Goal: Transaction & Acquisition: Purchase product/service

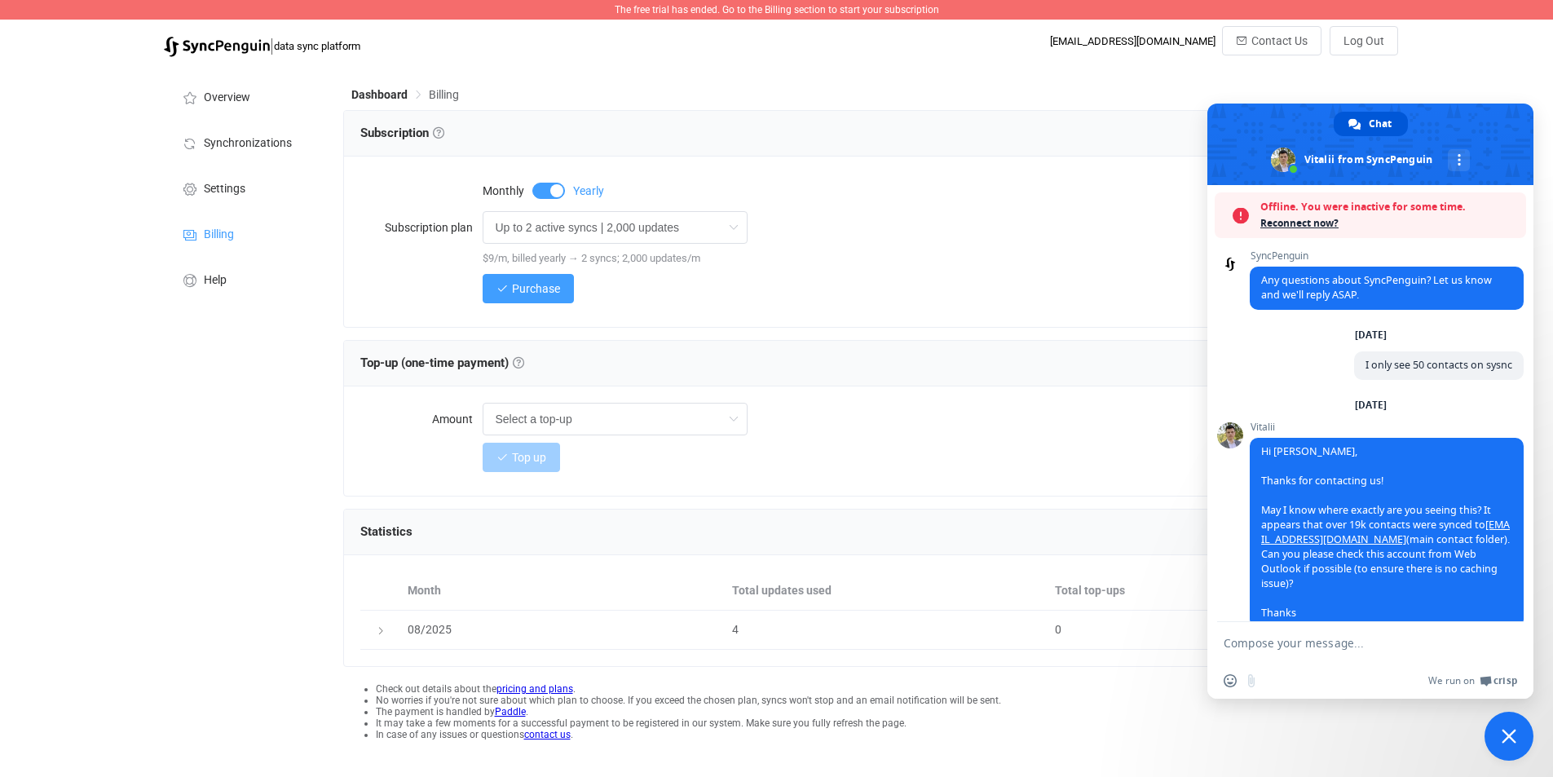
scroll to position [108, 0]
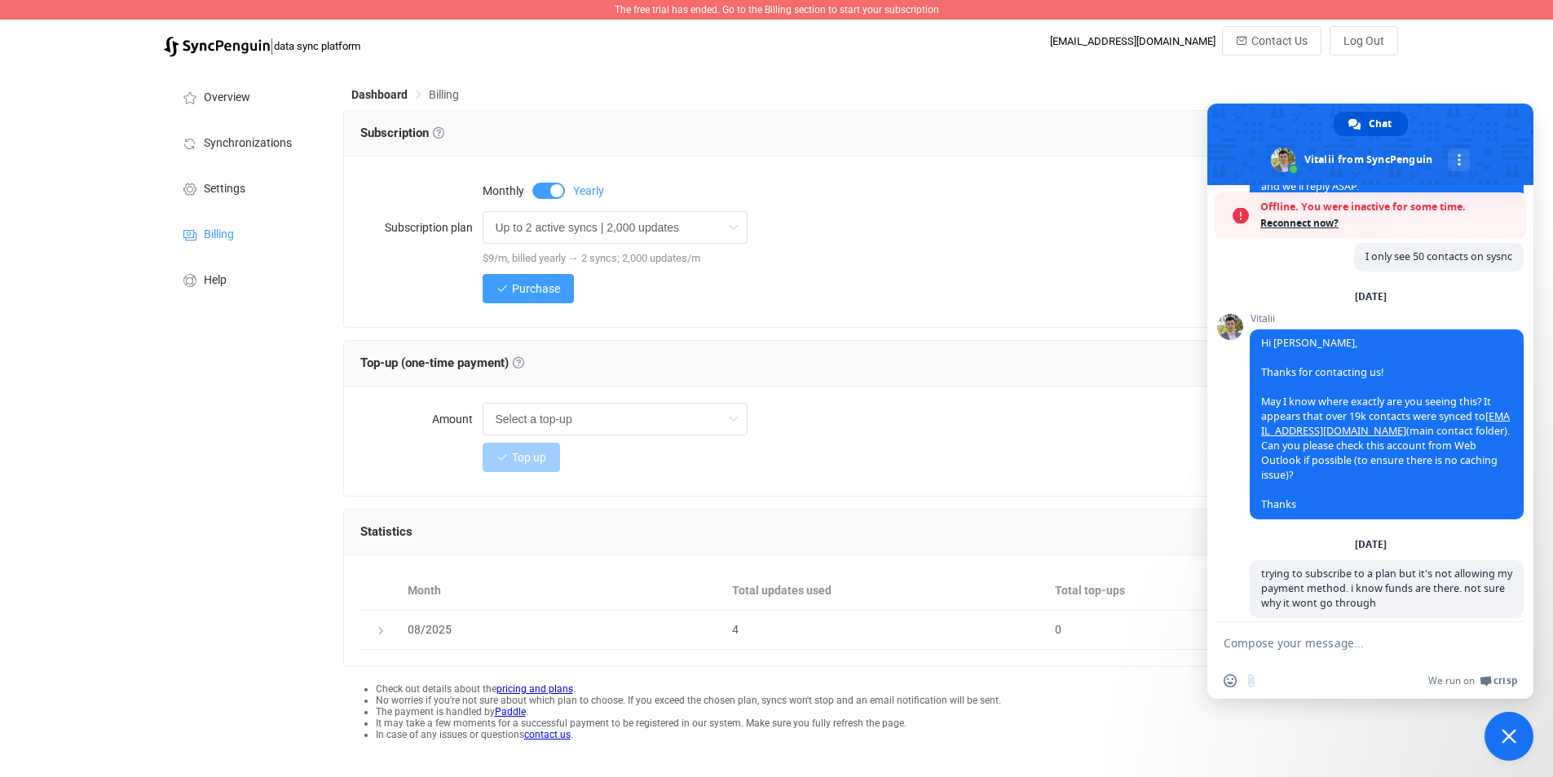
click at [1504, 734] on span "Close chat" at bounding box center [1509, 736] width 15 height 15
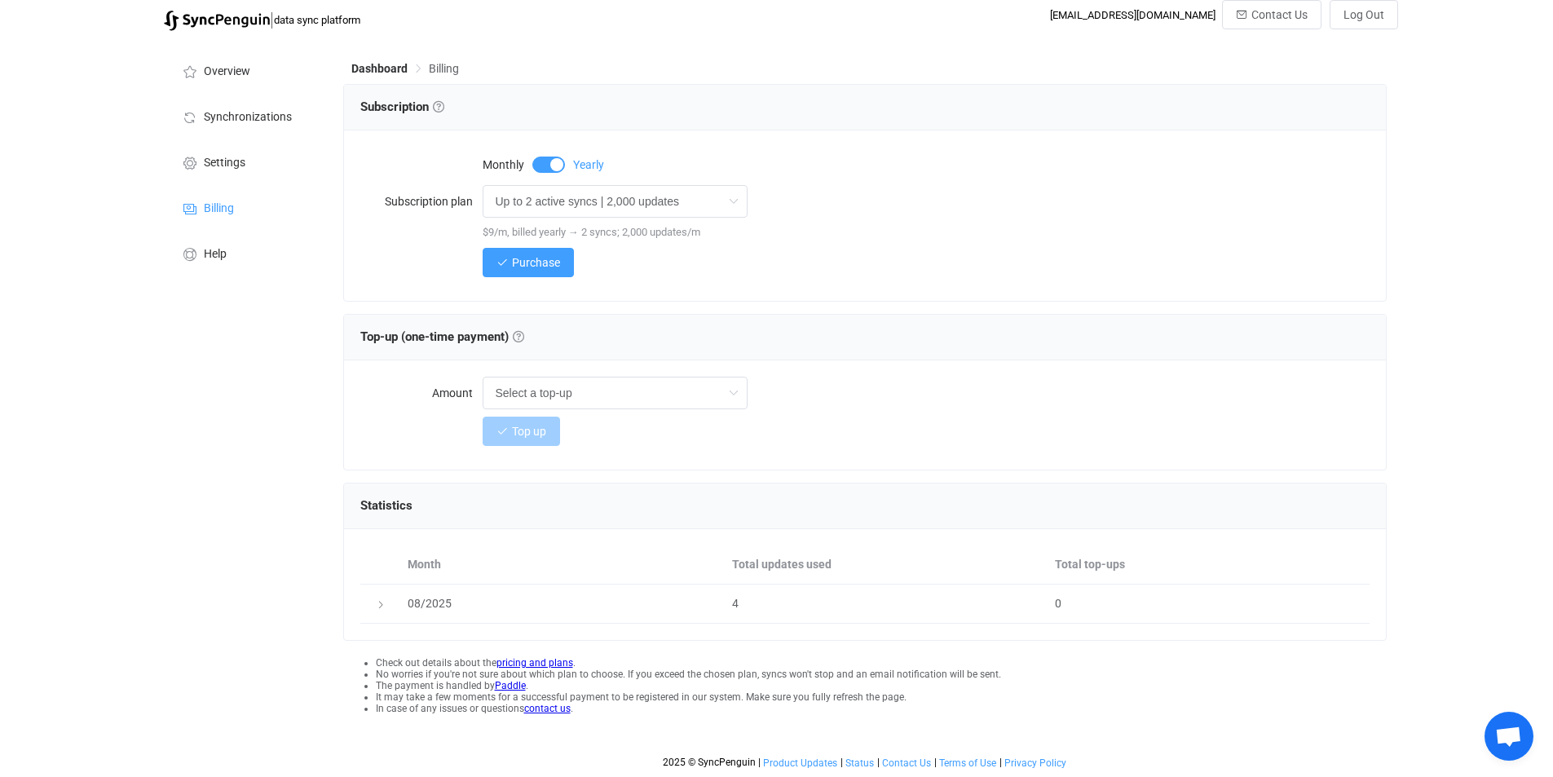
scroll to position [0, 0]
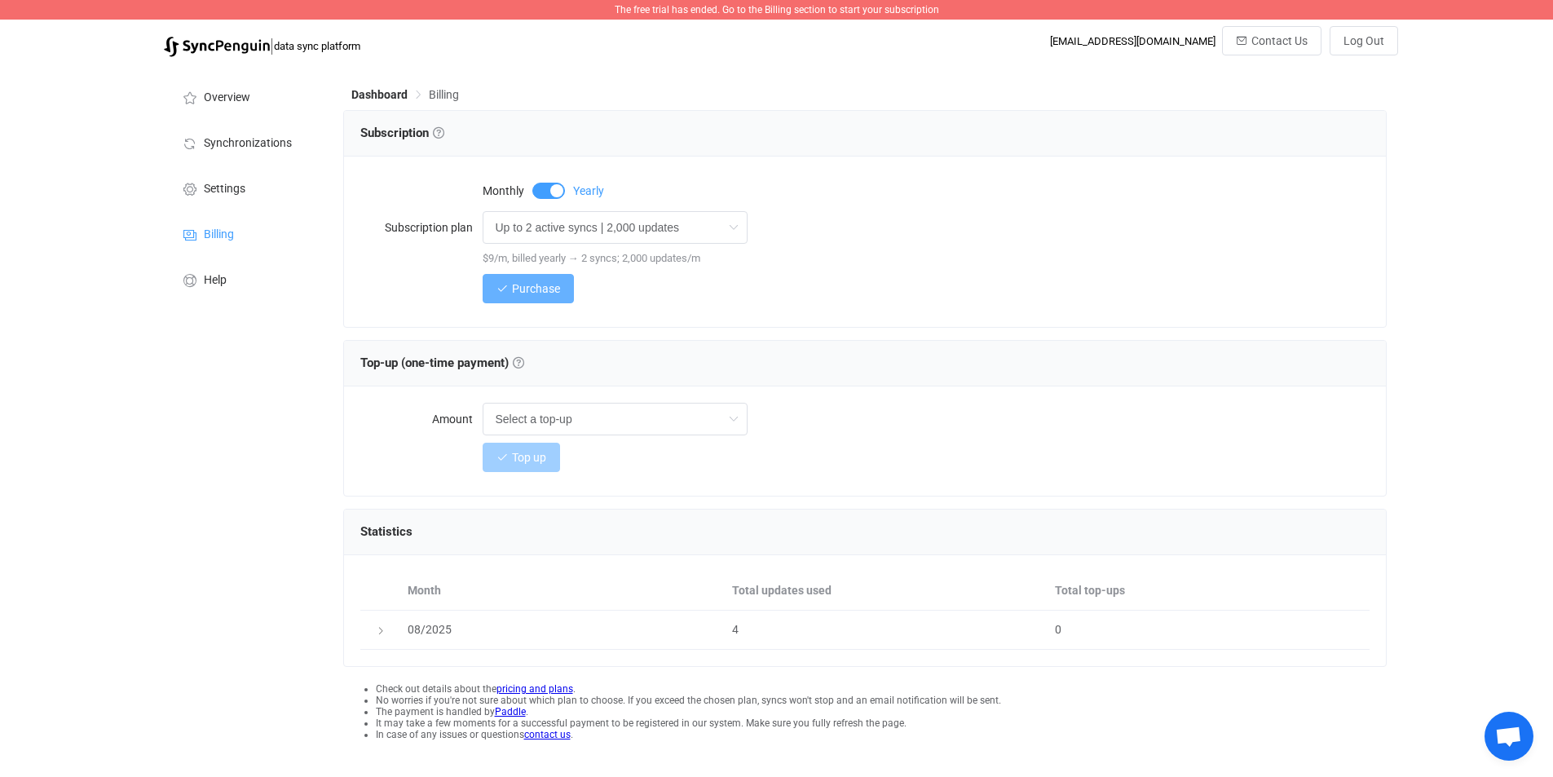
click at [518, 285] on span "Purchase" at bounding box center [536, 288] width 48 height 13
click at [228, 237] on span "Billing" at bounding box center [219, 234] width 30 height 13
click at [443, 94] on span "Billing" at bounding box center [444, 94] width 30 height 13
click at [387, 95] on span "Dashboard" at bounding box center [379, 94] width 56 height 13
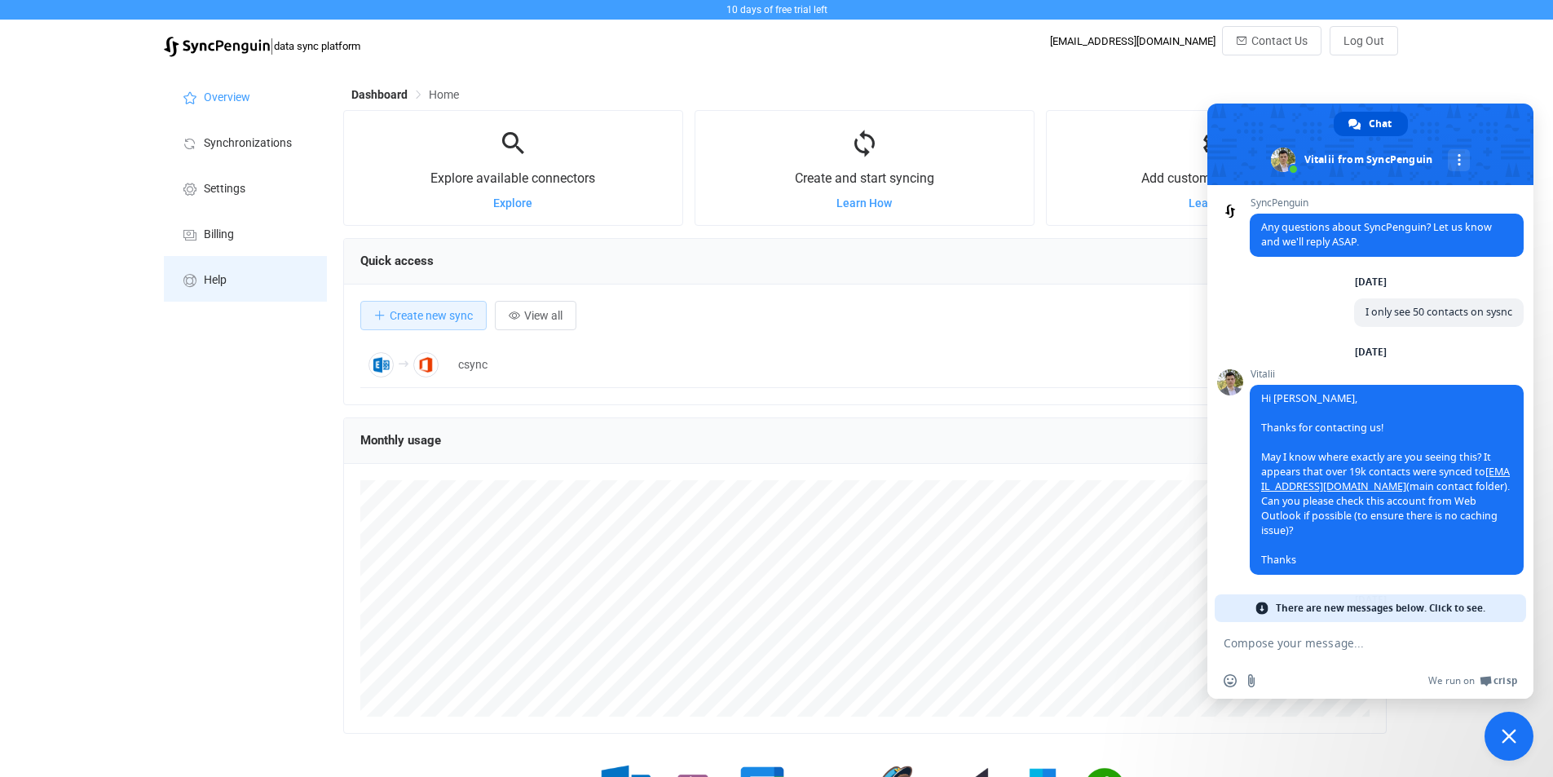
scroll to position [54, 0]
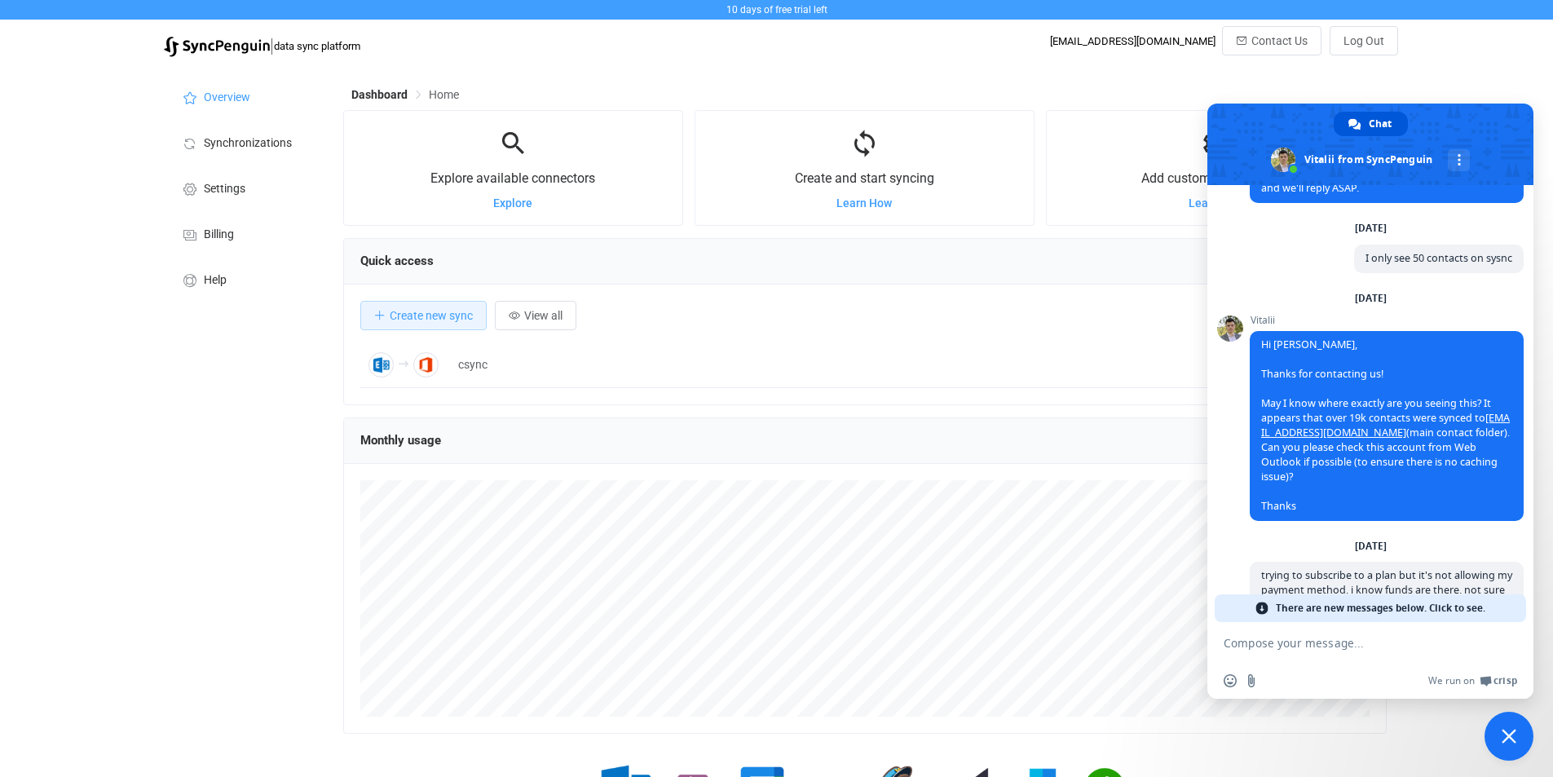
click at [1508, 735] on span "Close chat" at bounding box center [1509, 736] width 15 height 15
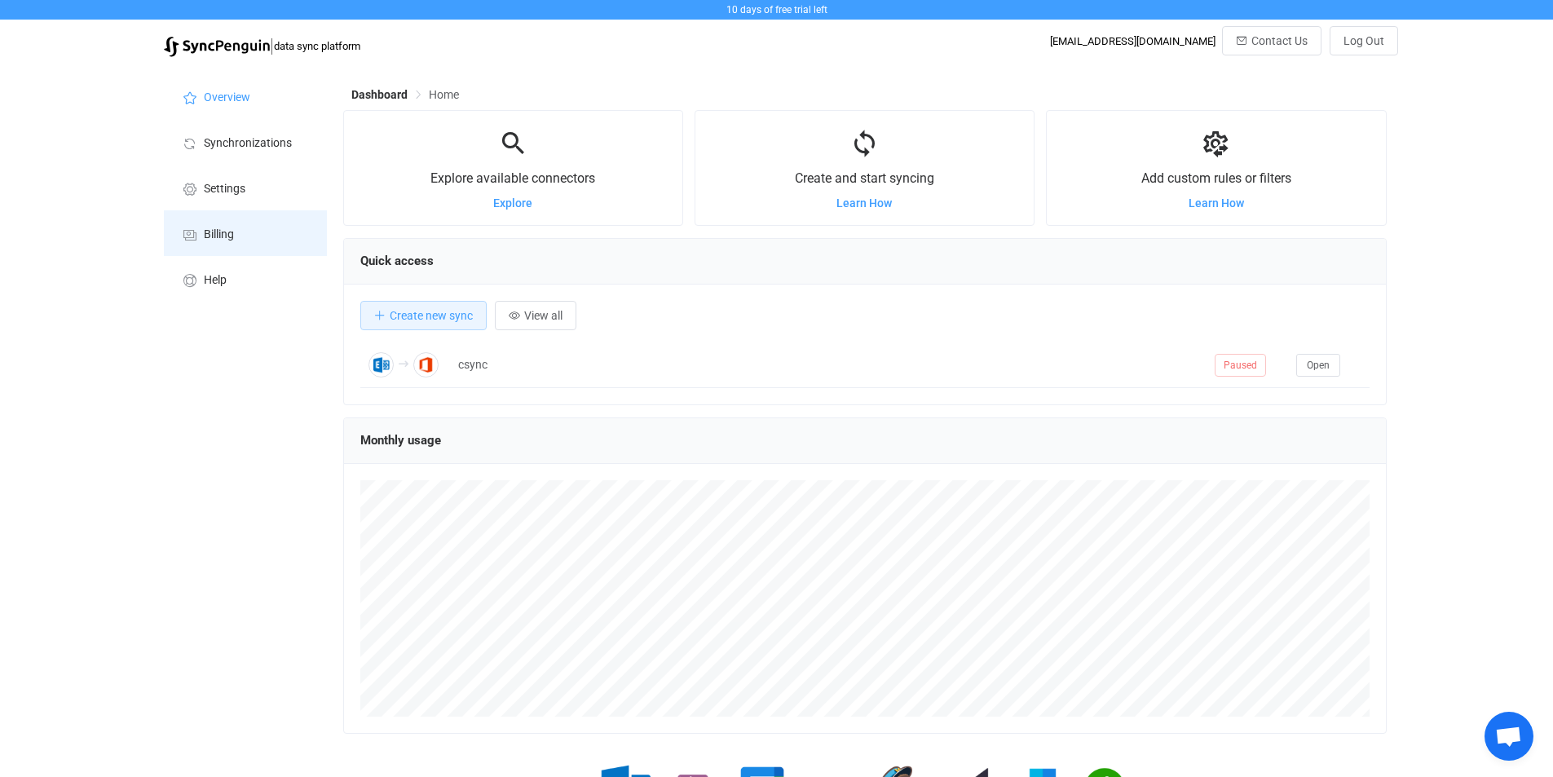
click at [215, 229] on span "Billing" at bounding box center [219, 234] width 30 height 13
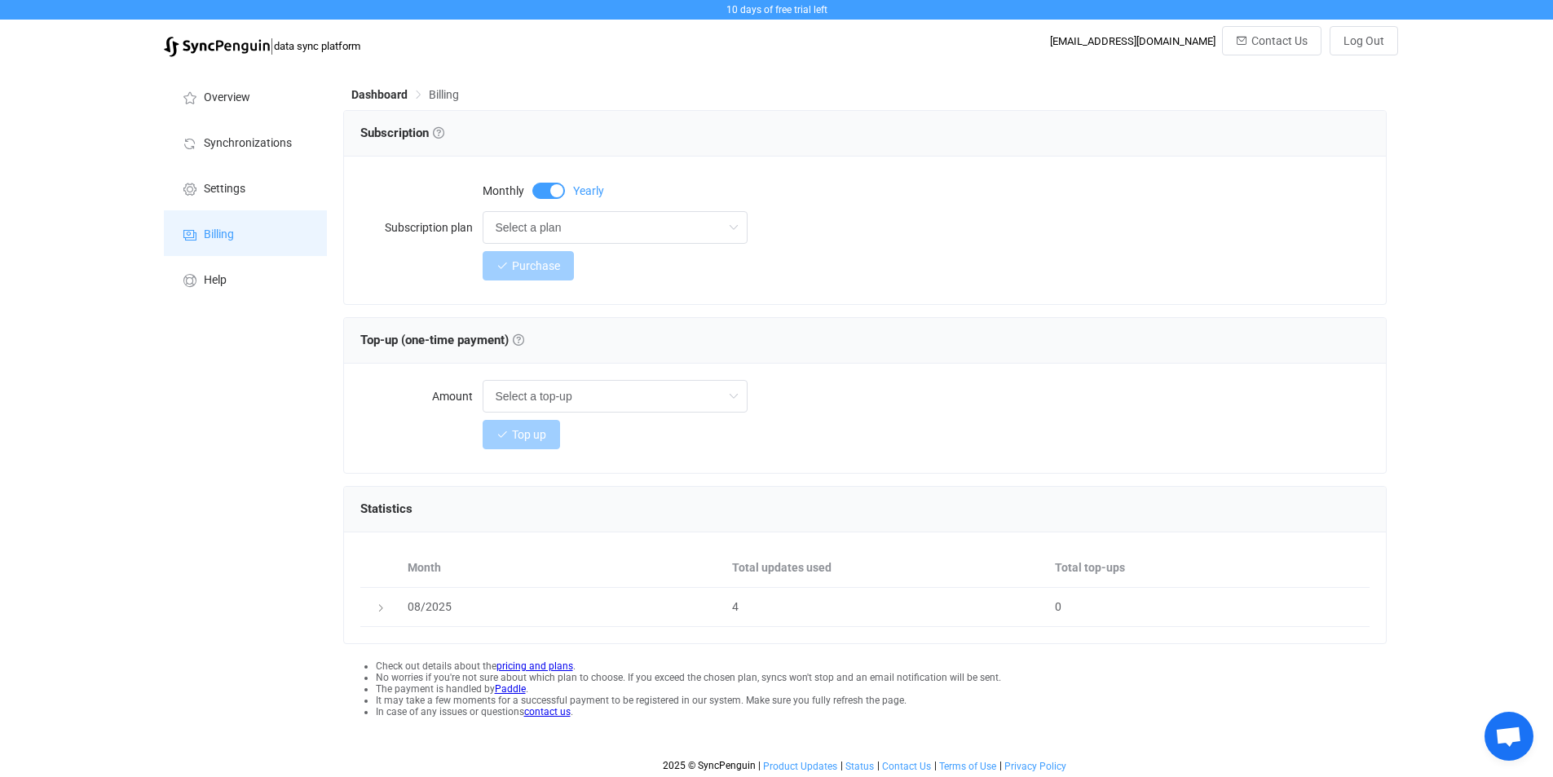
scroll to position [6, 0]
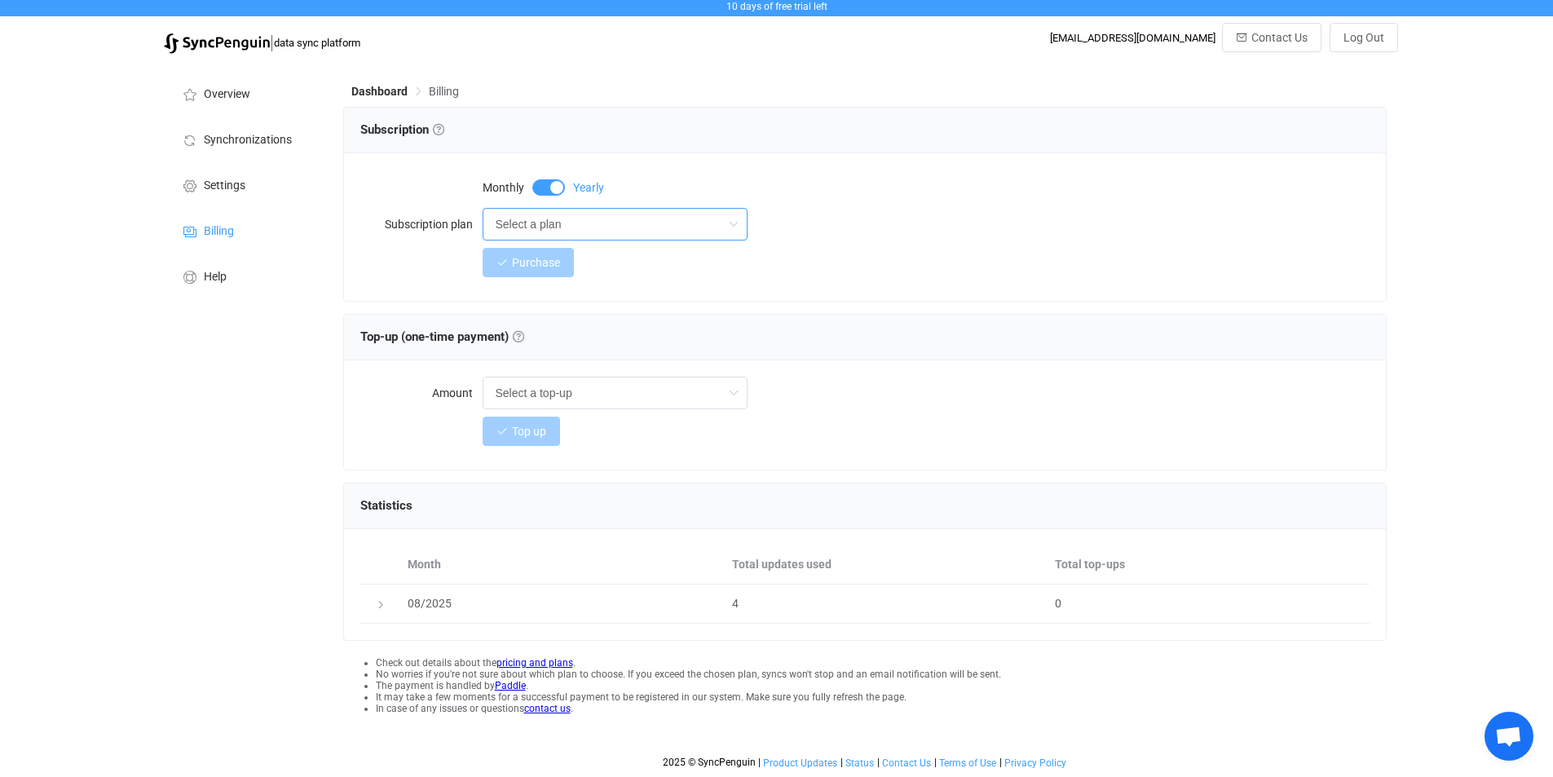
click at [610, 219] on input "Select a plan" at bounding box center [615, 224] width 265 height 33
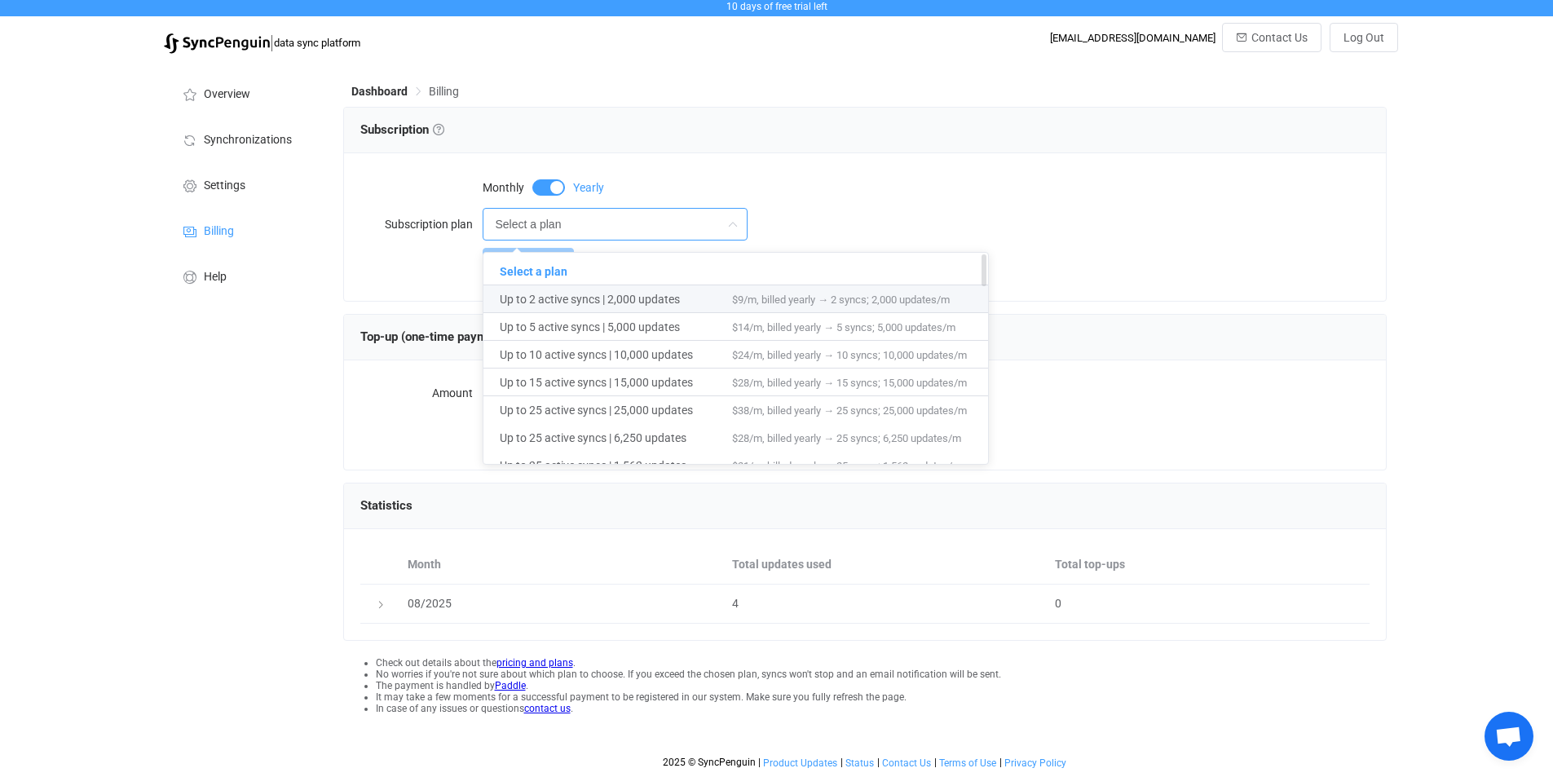
click at [619, 287] on span "Up to 2 active syncs | 2,000 updates" at bounding box center [616, 299] width 232 height 28
type input "Up to 2 active syncs | 2,000 updates"
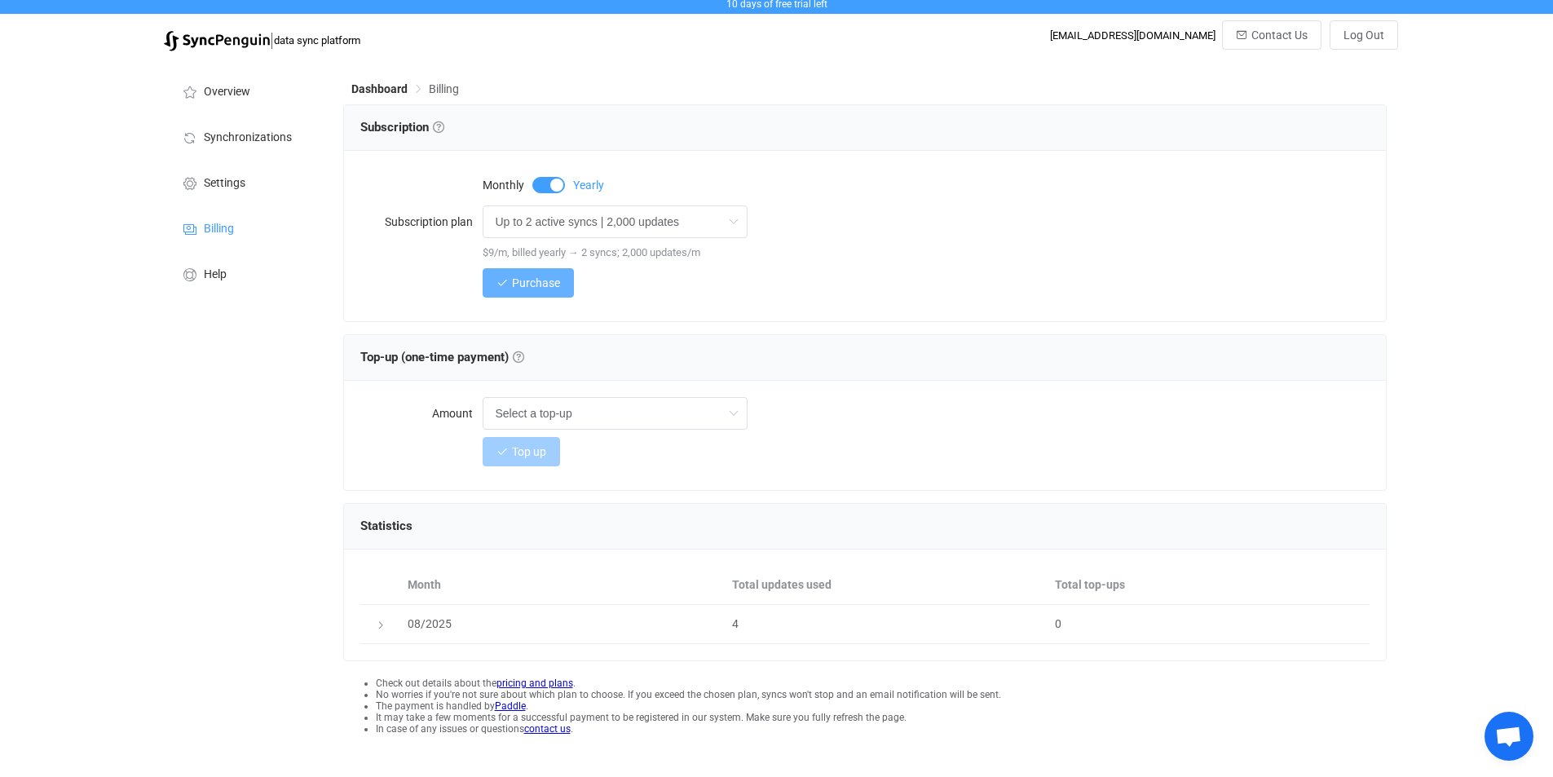
click at [559, 289] on button "Purchase" at bounding box center [528, 282] width 91 height 29
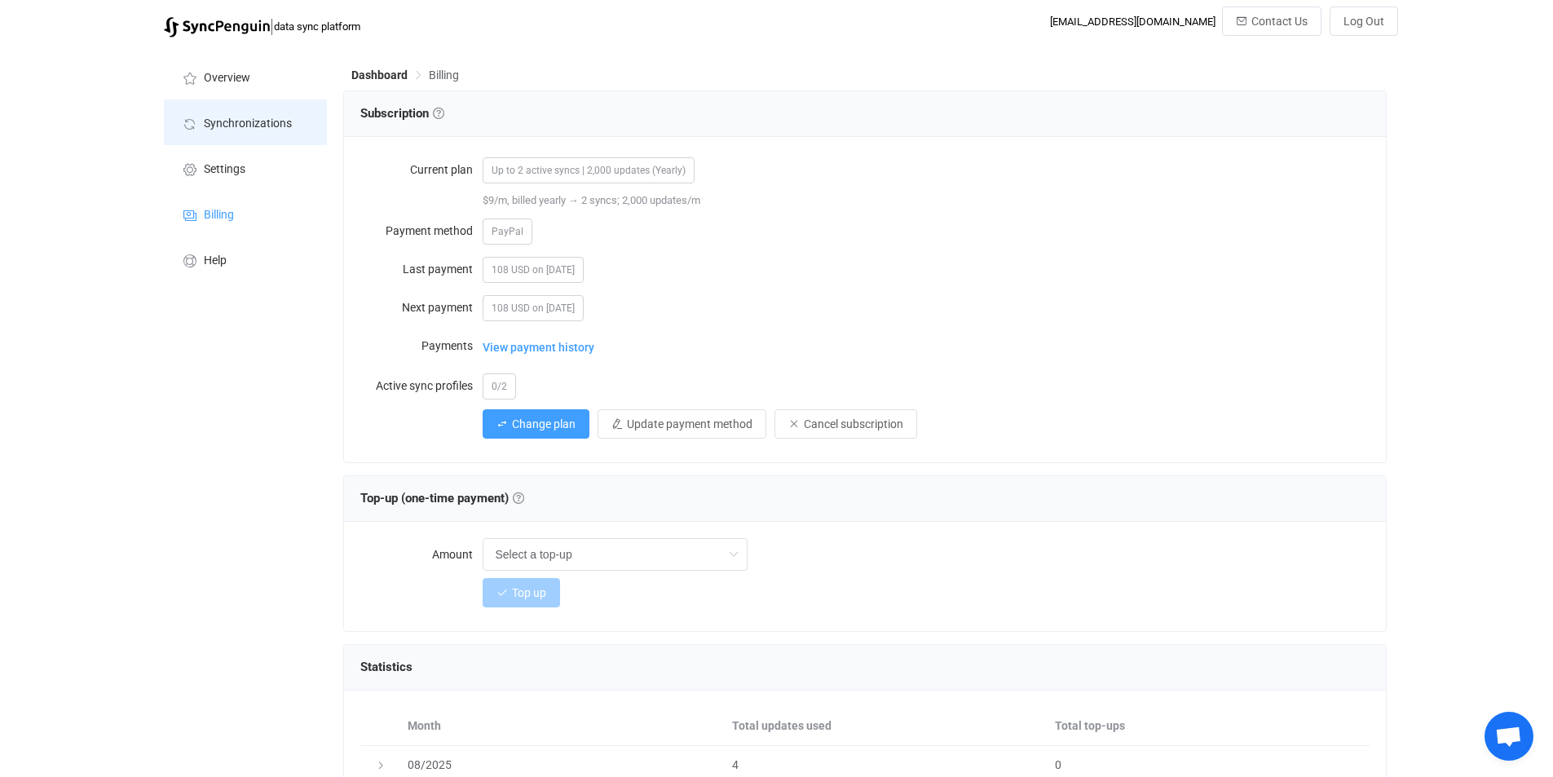
click at [259, 125] on span "Synchronizations" at bounding box center [248, 123] width 88 height 13
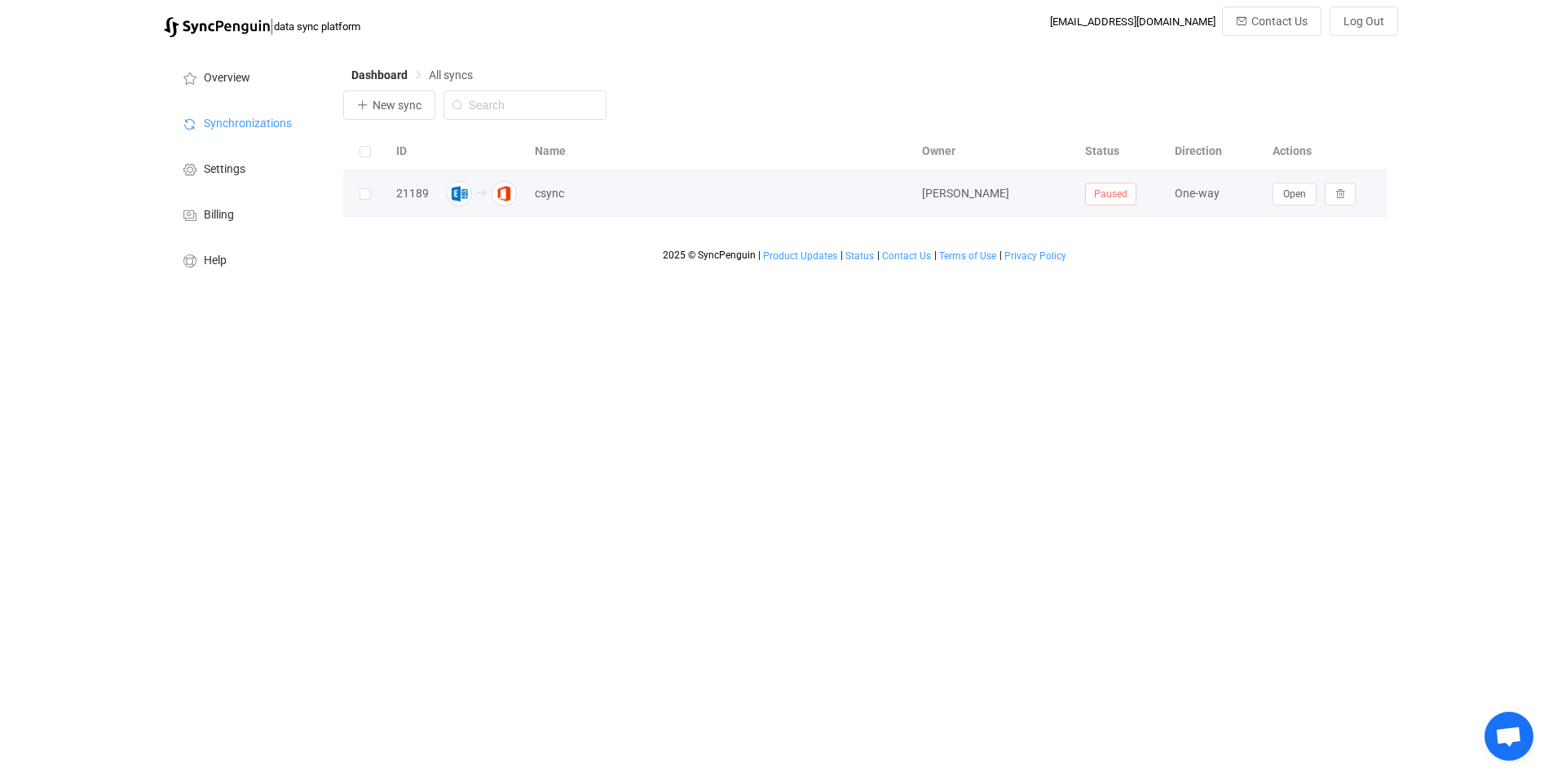
click at [1101, 191] on span "Paused" at bounding box center [1110, 194] width 51 height 23
click at [1304, 199] on span "Open" at bounding box center [1294, 193] width 23 height 11
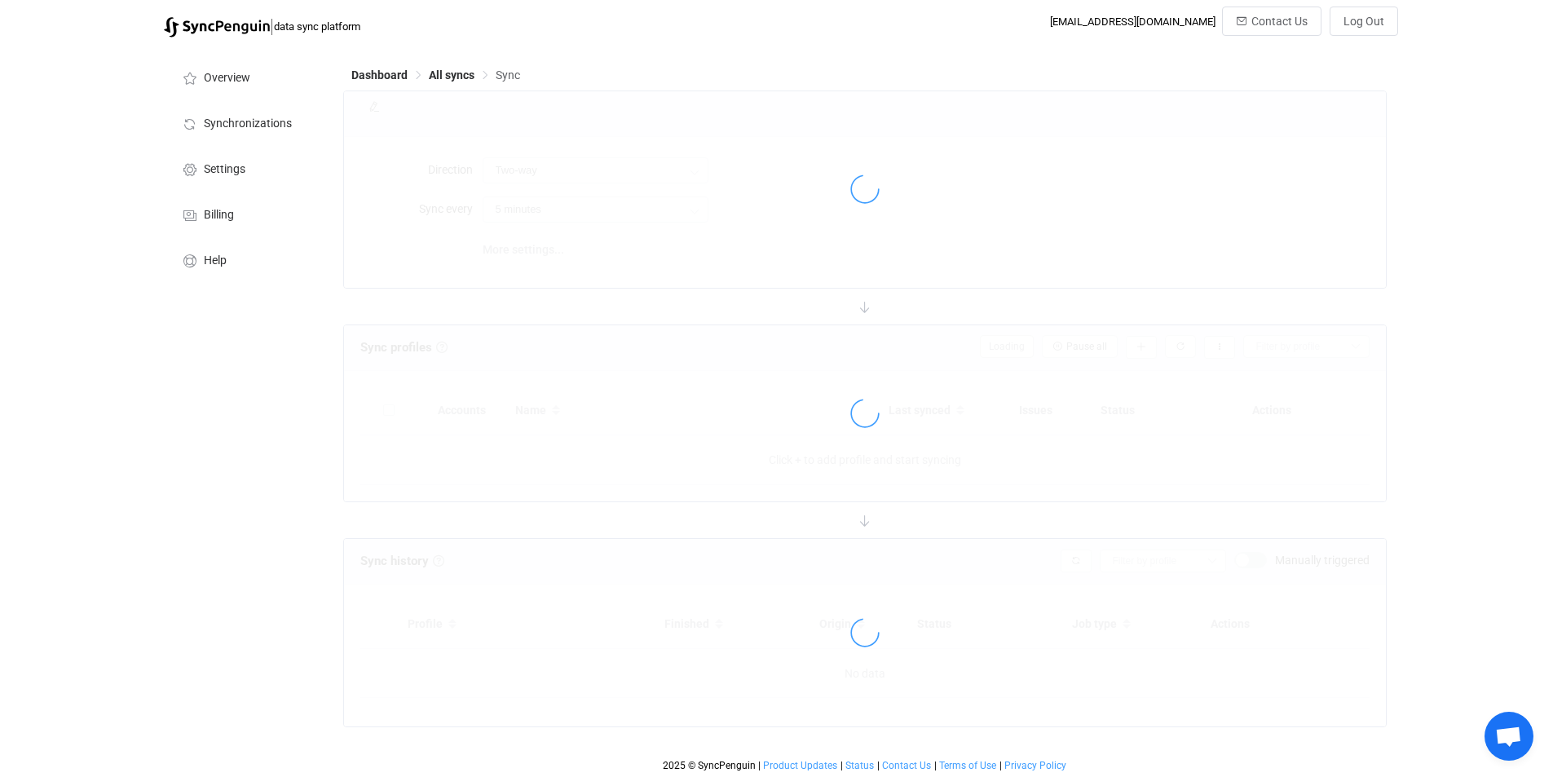
type input "Exchange On-Premises → Office 365"
type input "10 minutes"
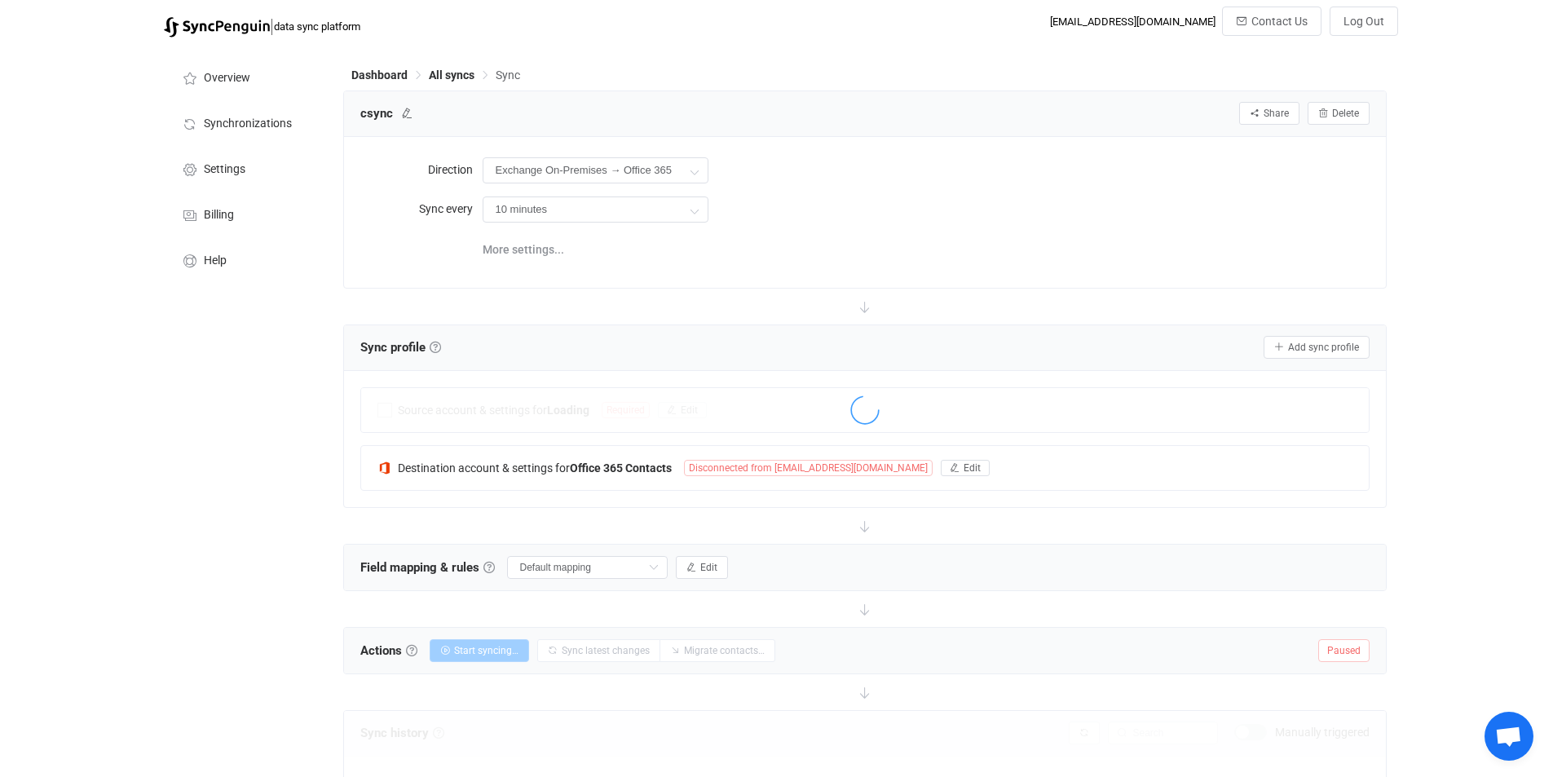
scroll to position [82, 0]
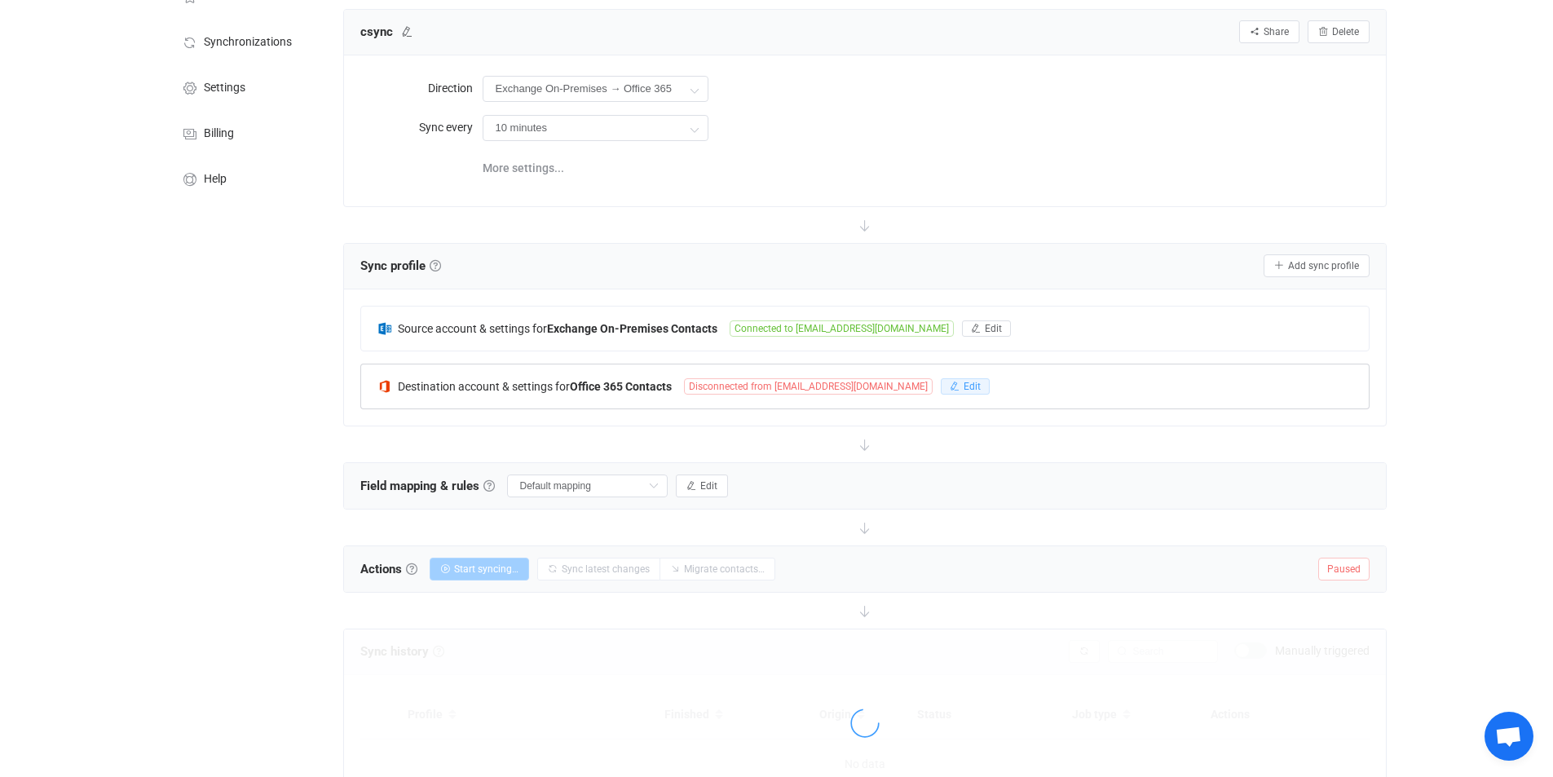
click at [964, 386] on span "Edit" at bounding box center [972, 386] width 17 height 11
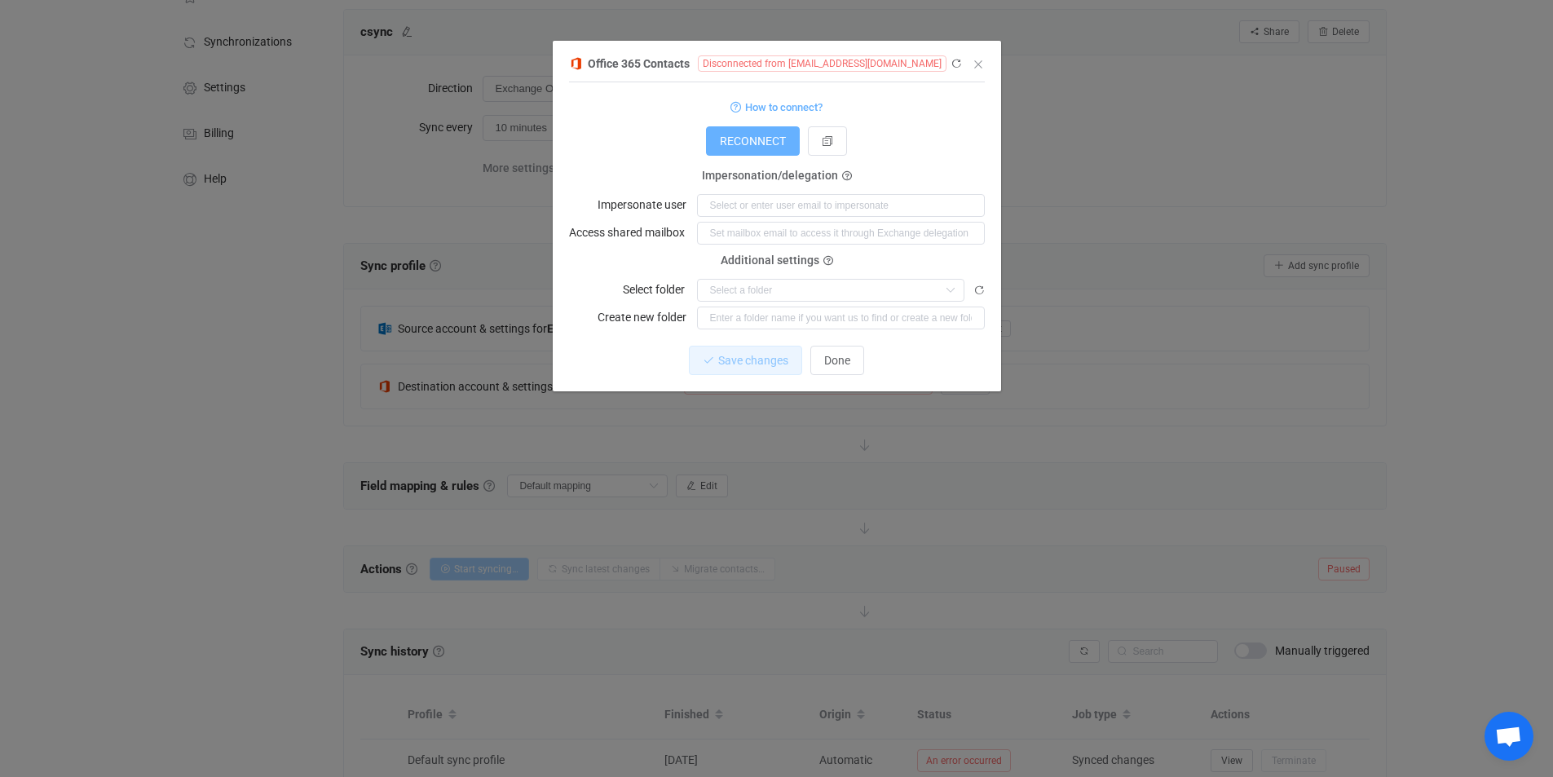
click at [750, 142] on span "RECONNECT" at bounding box center [753, 141] width 66 height 13
click at [842, 366] on button "Done" at bounding box center [837, 360] width 54 height 29
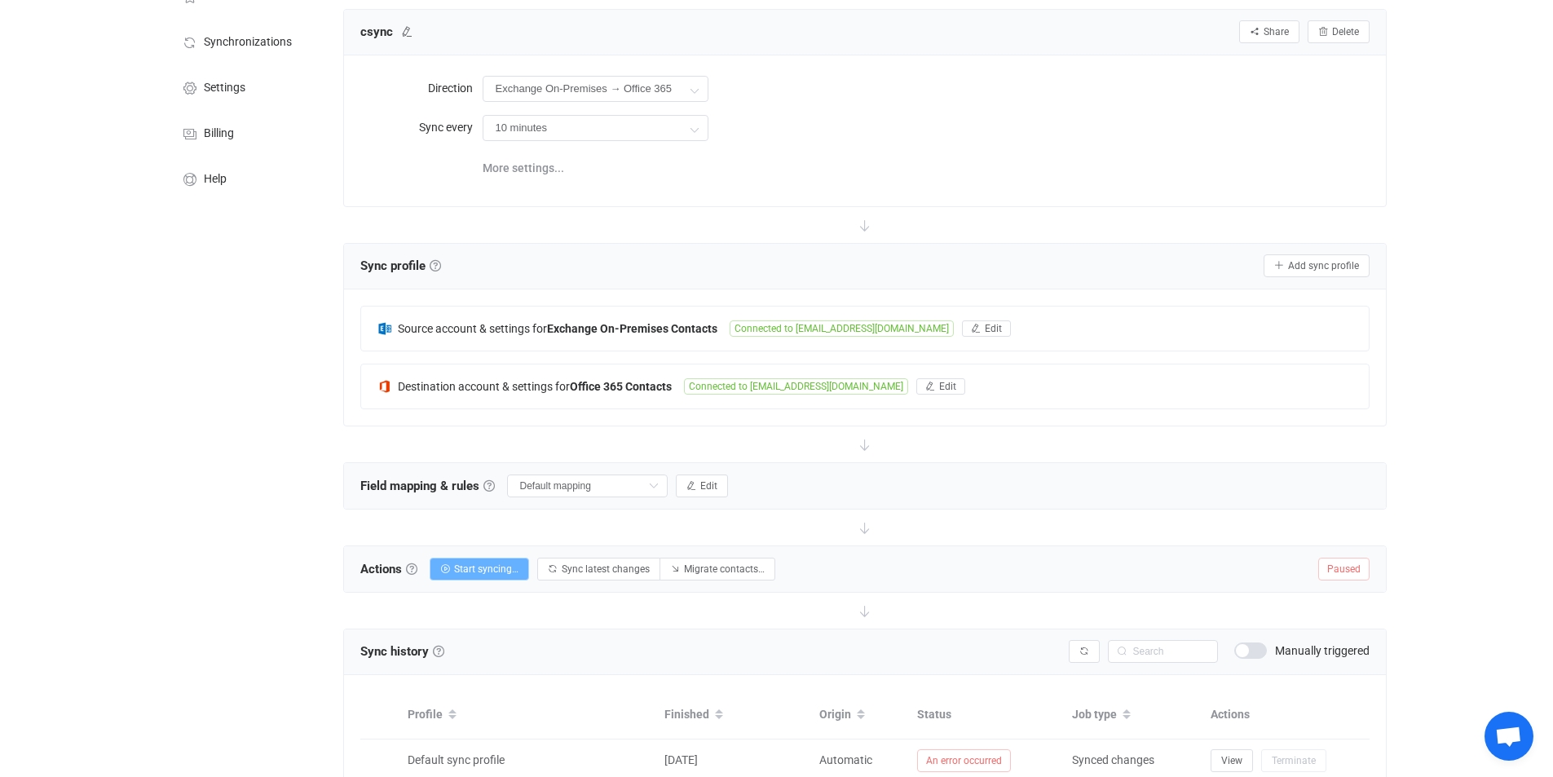
click at [489, 561] on button "Start syncing…" at bounding box center [479, 569] width 99 height 23
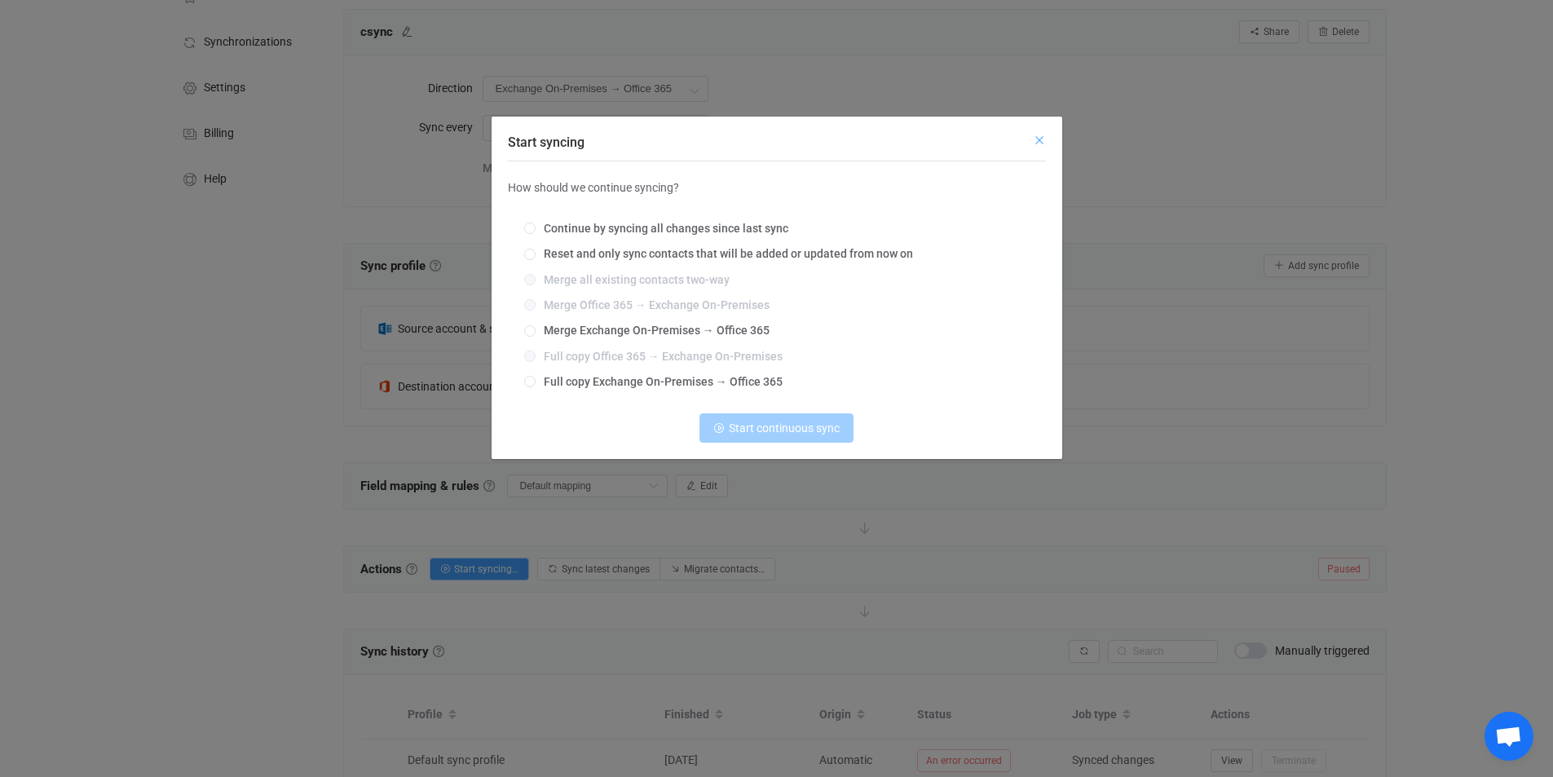
click at [1036, 139] on icon "Close" at bounding box center [1039, 140] width 13 height 13
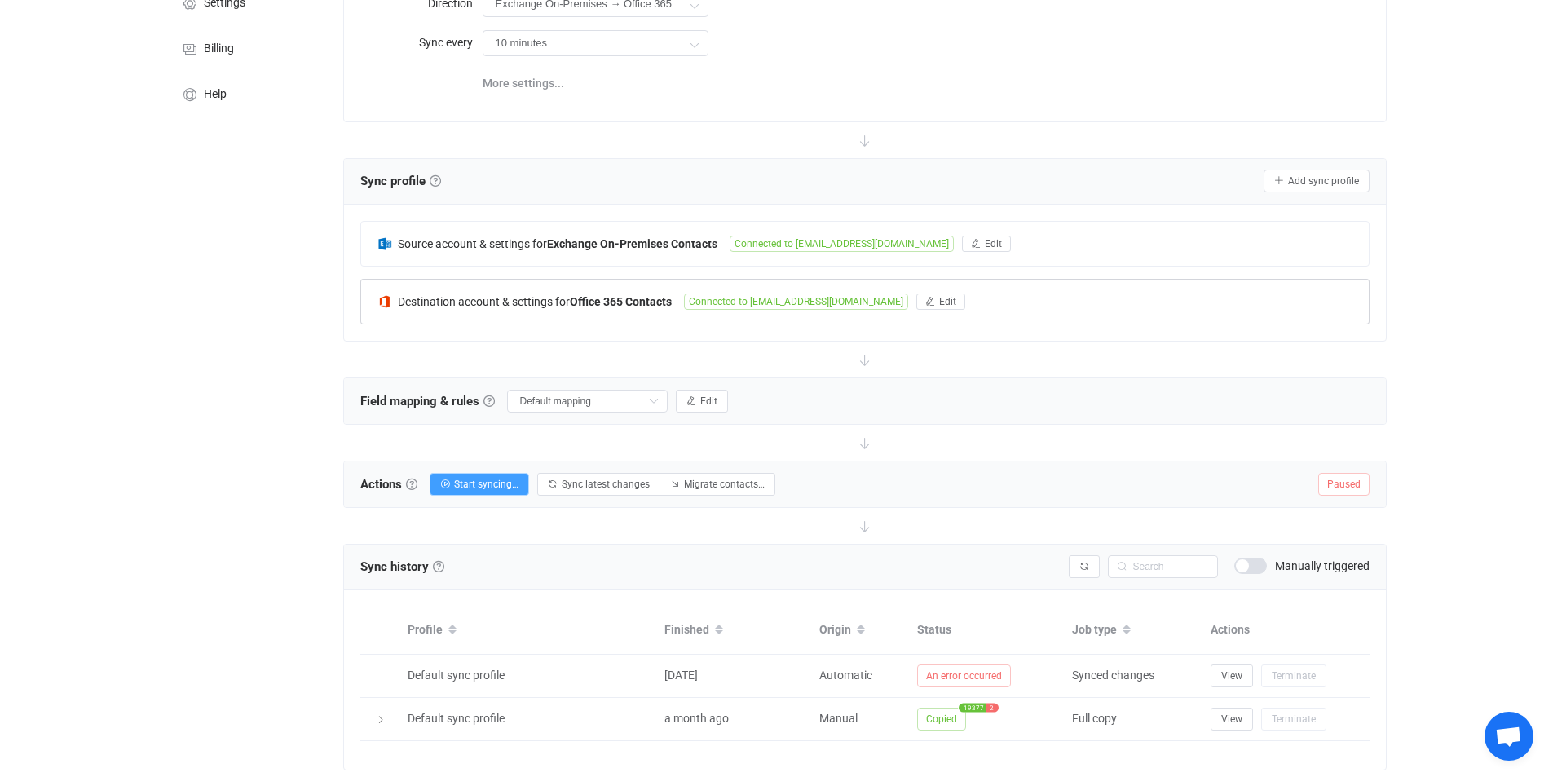
scroll to position [210, 0]
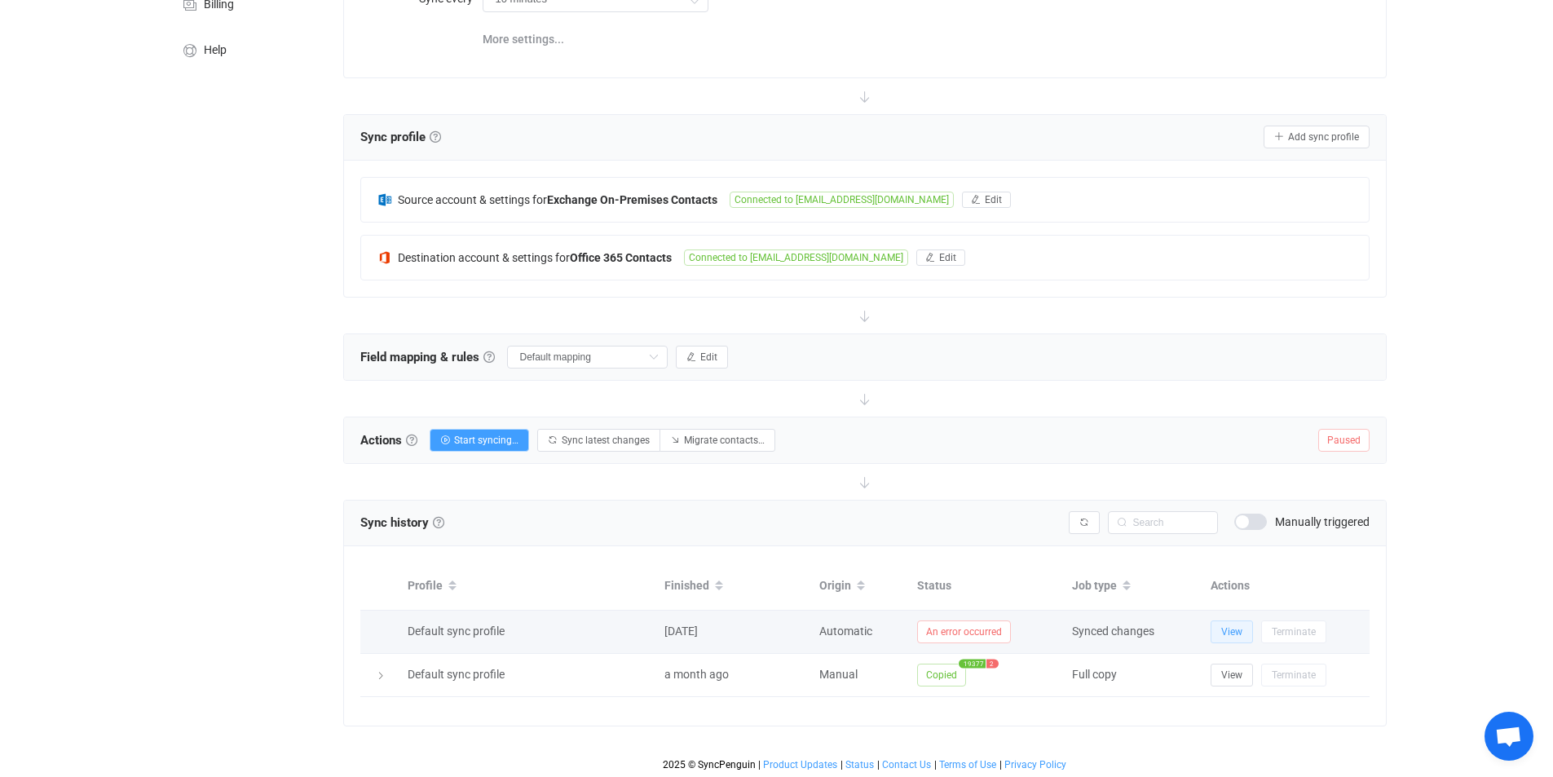
click at [1241, 629] on span "View" at bounding box center [1231, 631] width 21 height 11
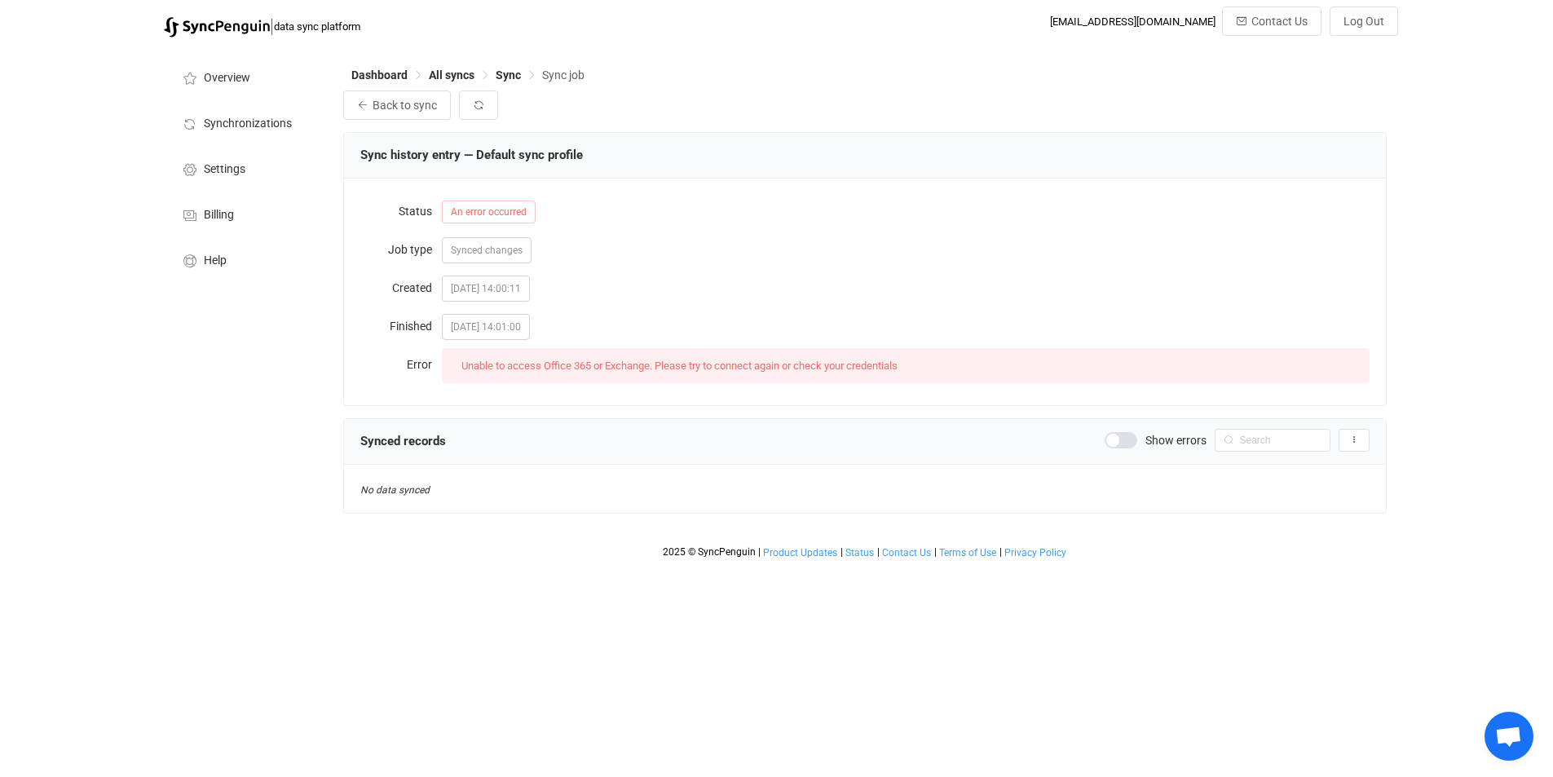
scroll to position [54, 0]
click at [387, 109] on span "Back to sync" at bounding box center [405, 105] width 64 height 13
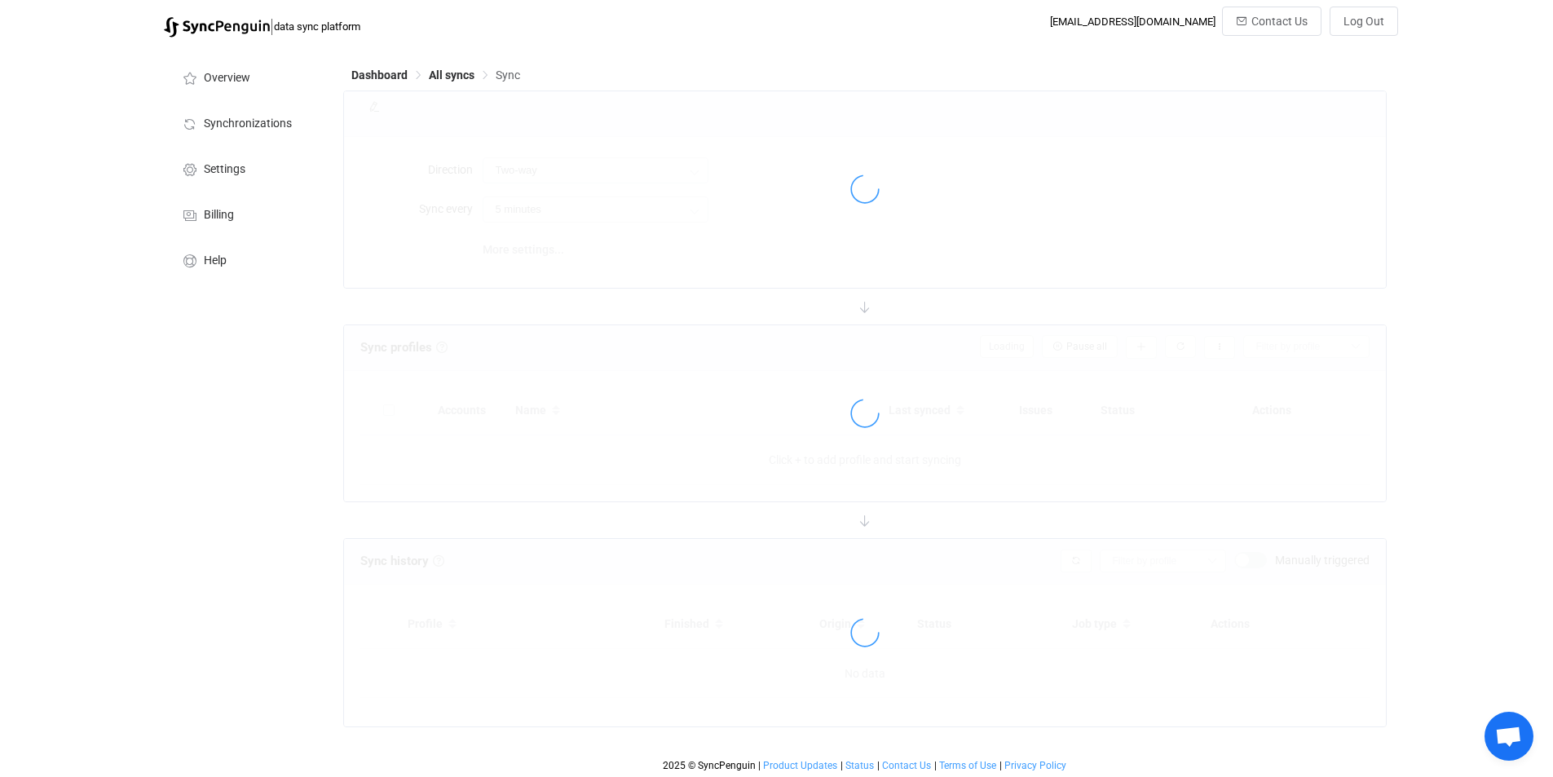
type input "Exchange On-Premises → Office 365"
type input "10 minutes"
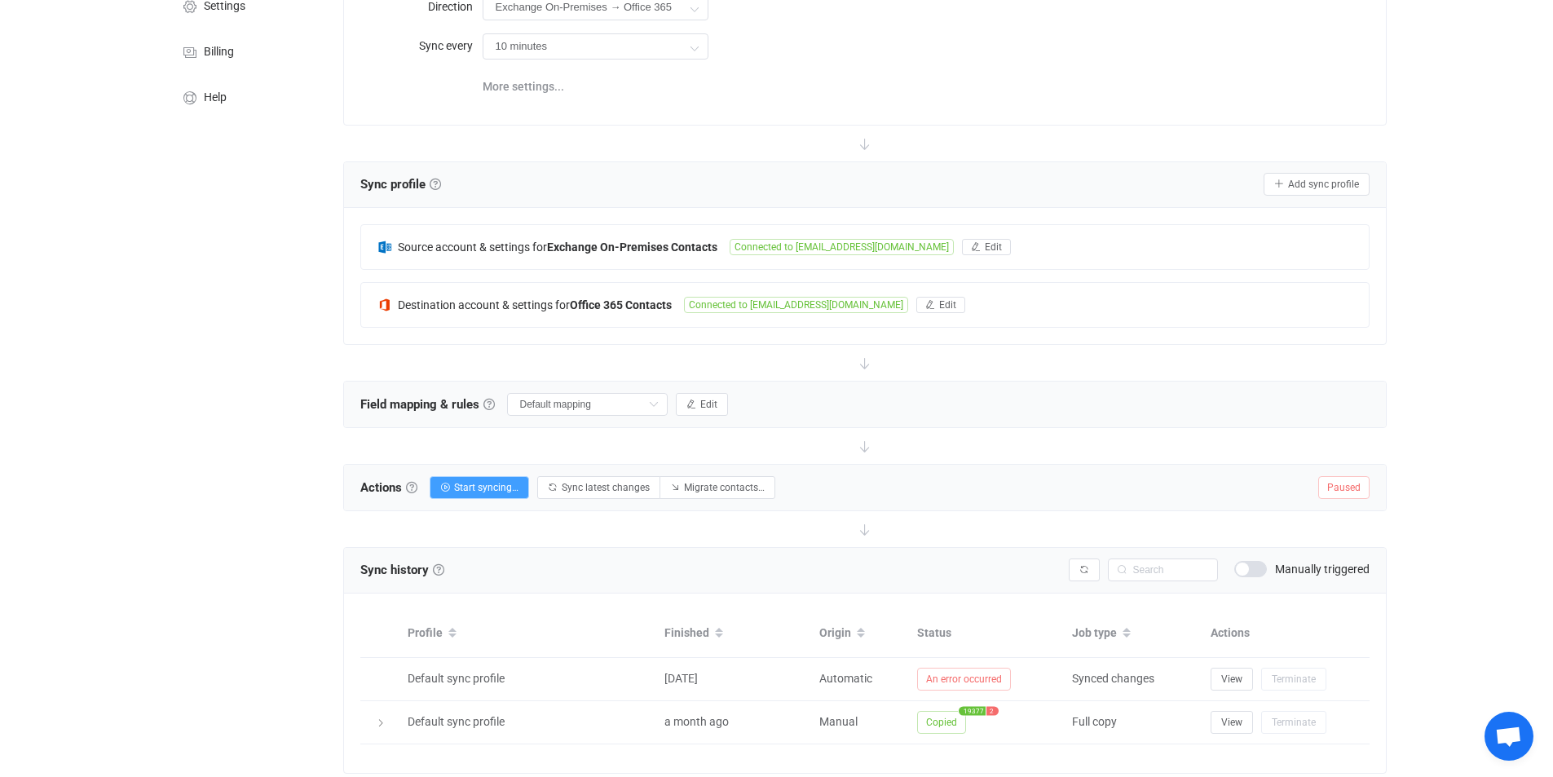
scroll to position [210, 0]
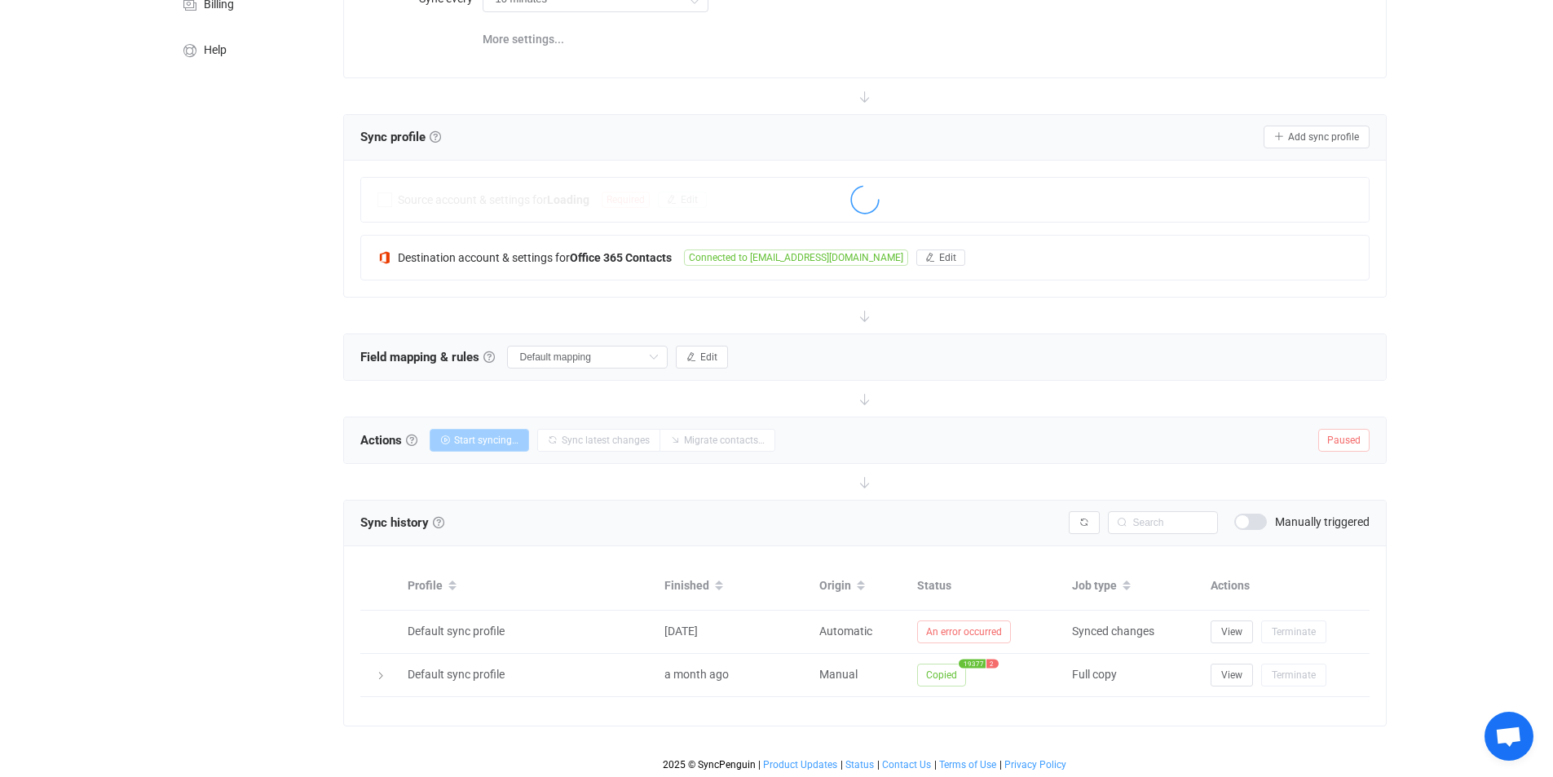
scroll to position [54, 0]
